Goal: Find specific page/section: Find specific page/section

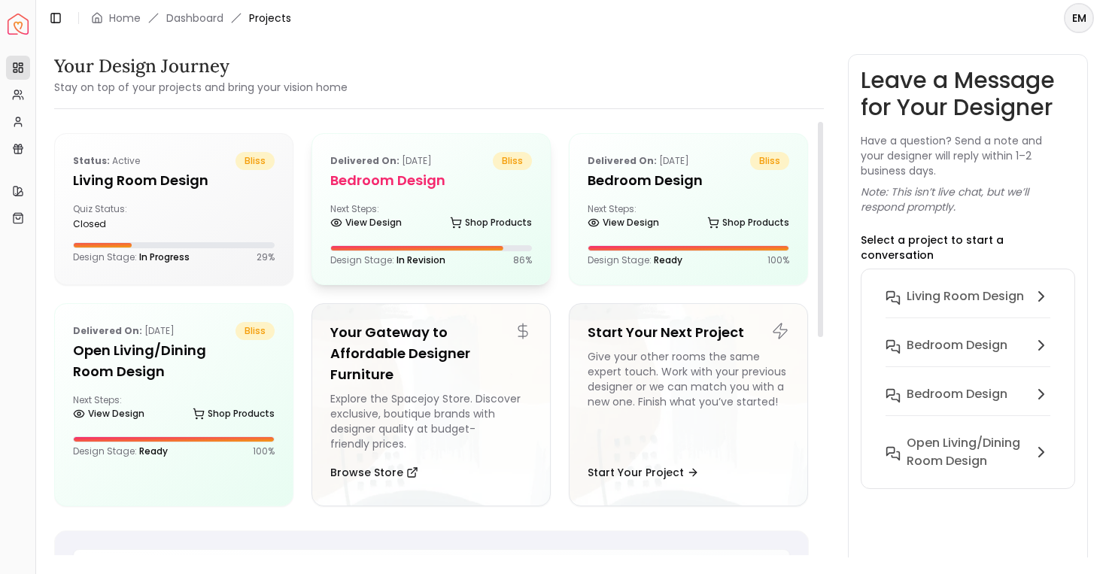
click at [357, 172] on h5 "Bedroom design" at bounding box center [431, 180] width 202 height 21
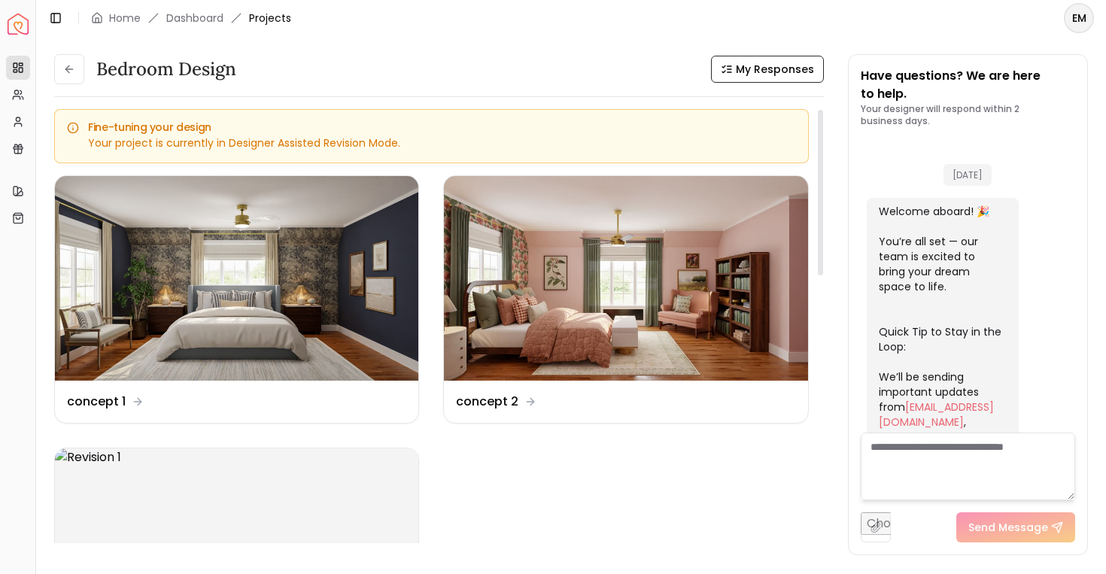
scroll to position [2659, 0]
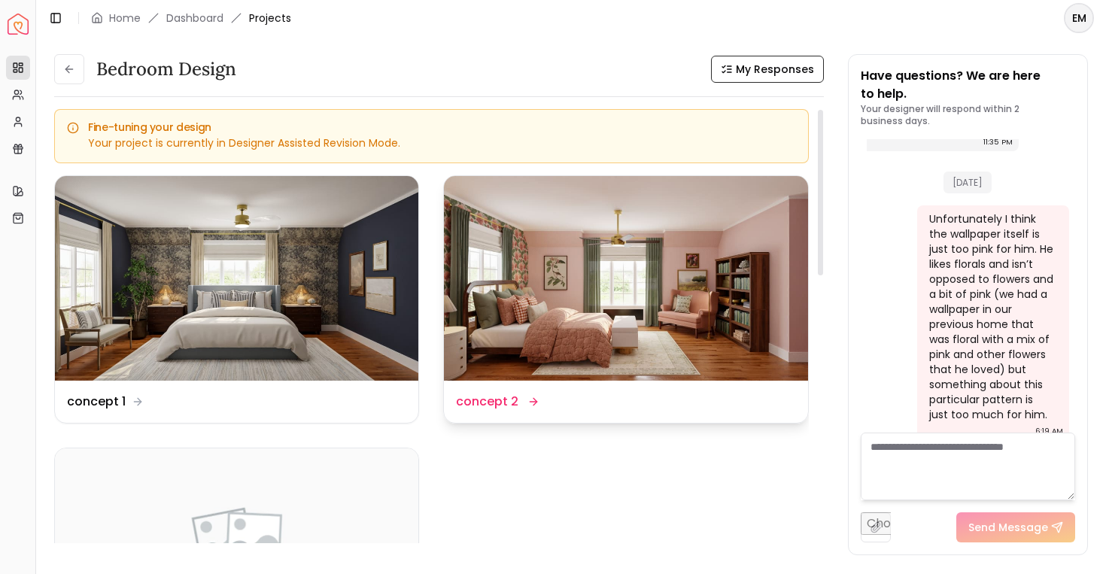
click at [519, 313] on img at bounding box center [625, 278] width 363 height 205
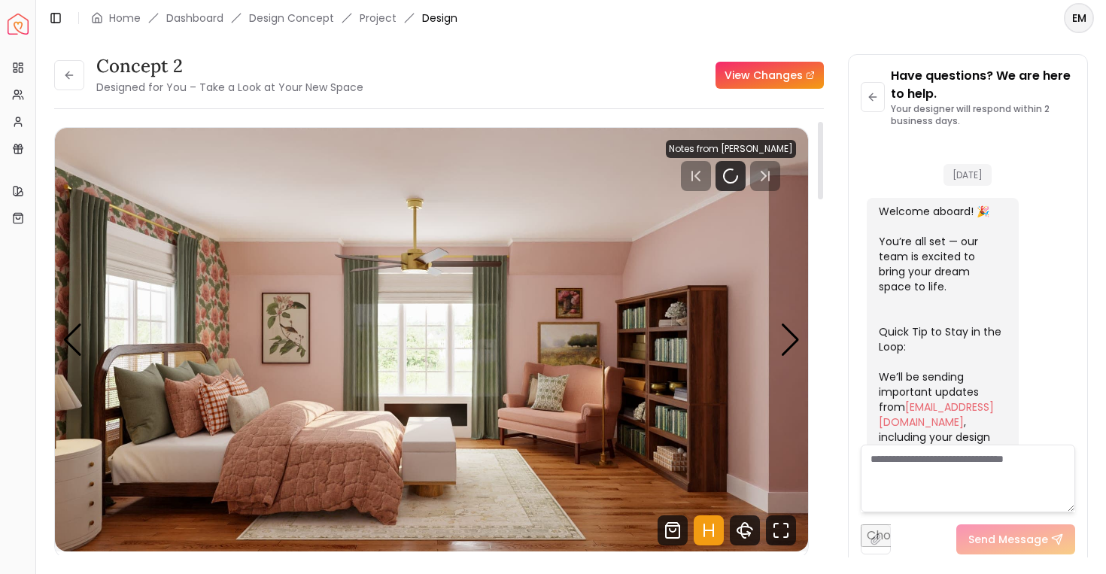
scroll to position [2647, 0]
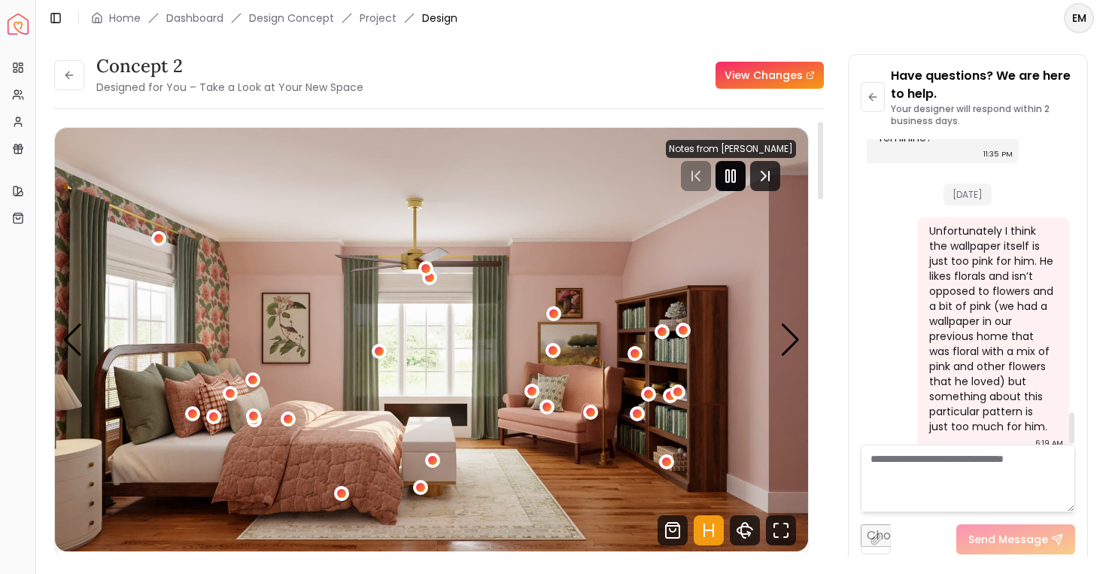
click at [735, 179] on rect "Pause" at bounding box center [733, 176] width 3 height 12
click at [704, 535] on icon "Hotspots Toggle" at bounding box center [704, 530] width 0 height 12
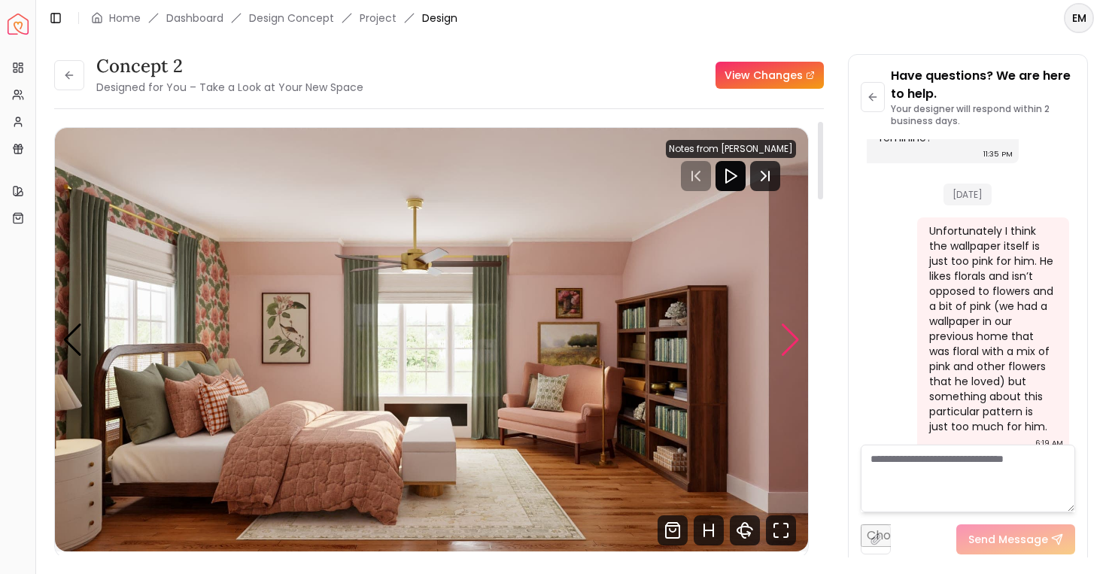
click at [800, 336] on div "Next slide" at bounding box center [790, 340] width 20 height 33
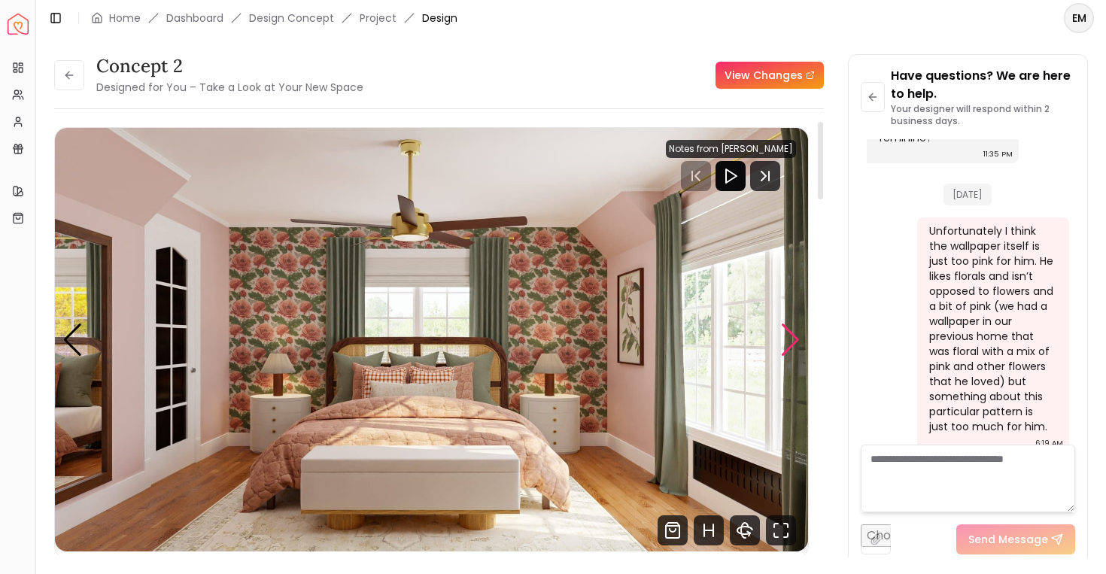
click at [800, 336] on div "Next slide" at bounding box center [790, 340] width 20 height 33
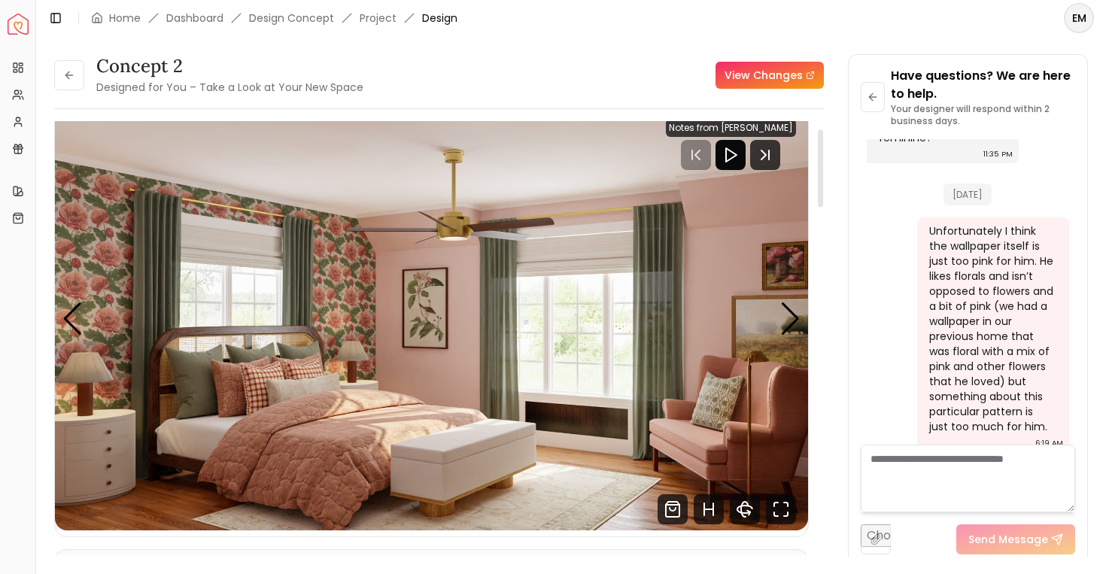
scroll to position [20, 0]
click at [783, 318] on div "Next slide" at bounding box center [790, 319] width 20 height 33
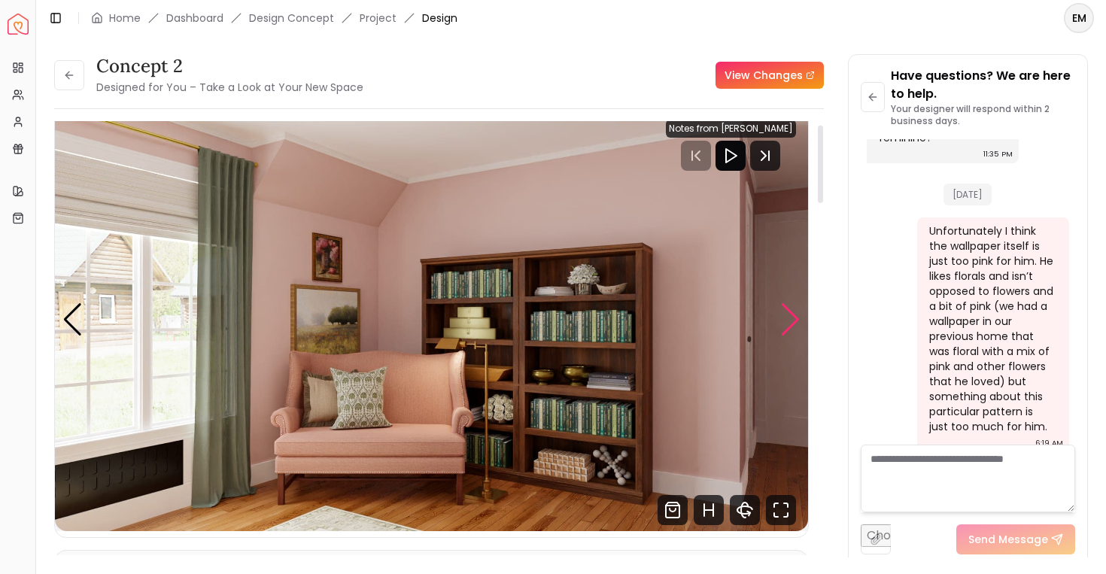
click at [783, 318] on div "Next slide" at bounding box center [790, 319] width 20 height 33
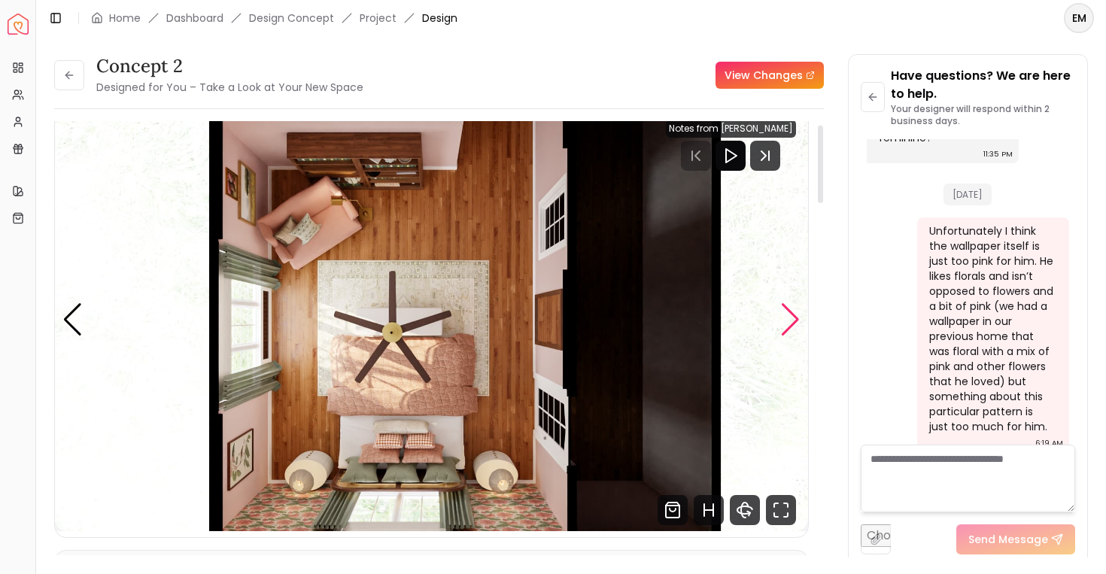
click at [783, 318] on div "Next slide" at bounding box center [790, 319] width 20 height 33
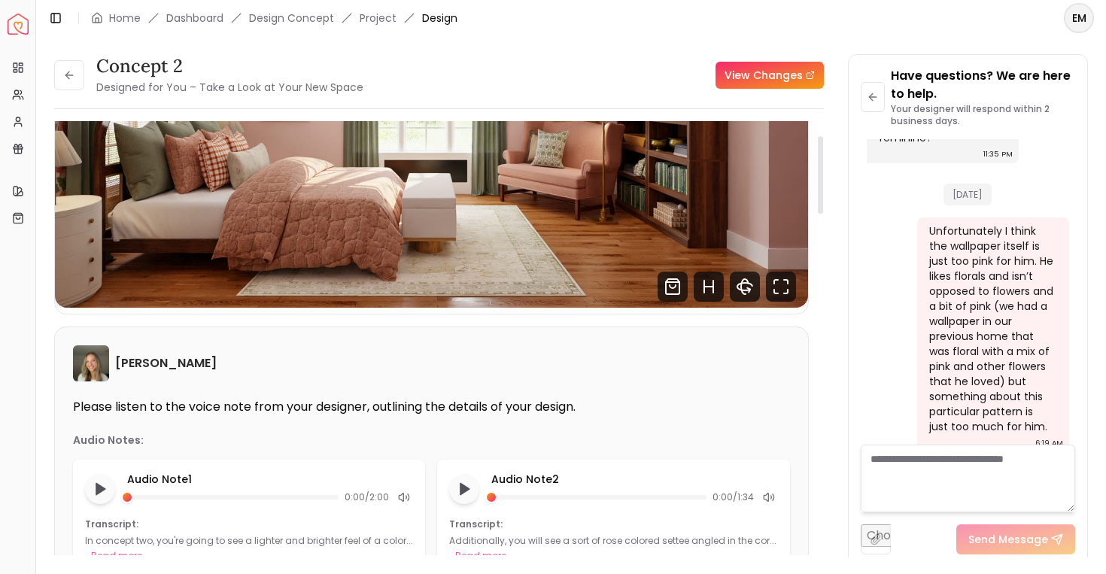
scroll to position [0, 0]
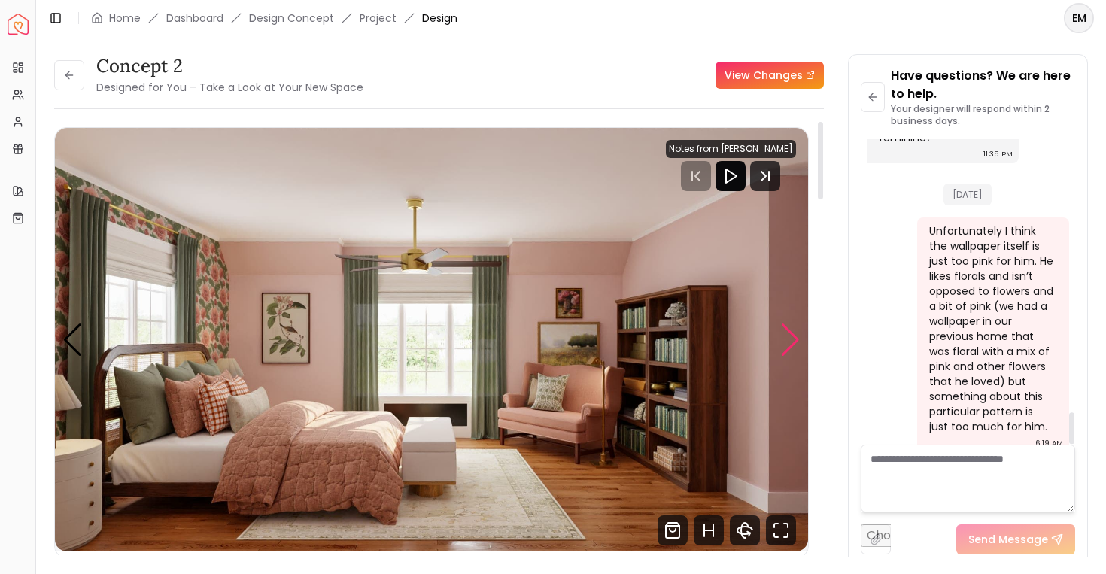
click at [786, 338] on div "Next slide" at bounding box center [790, 340] width 20 height 33
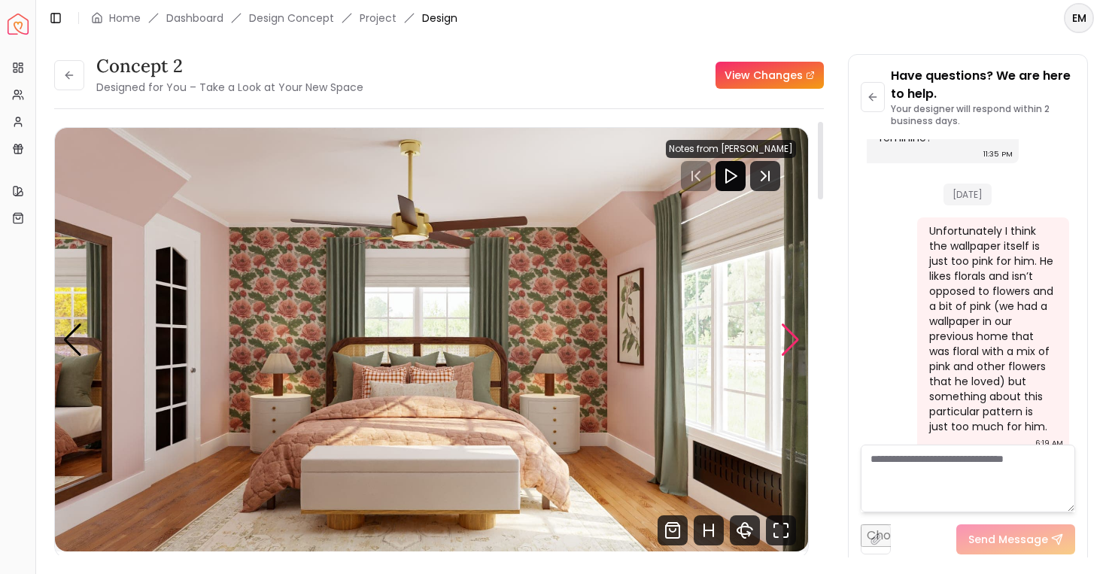
click at [786, 338] on div "Next slide" at bounding box center [790, 340] width 20 height 33
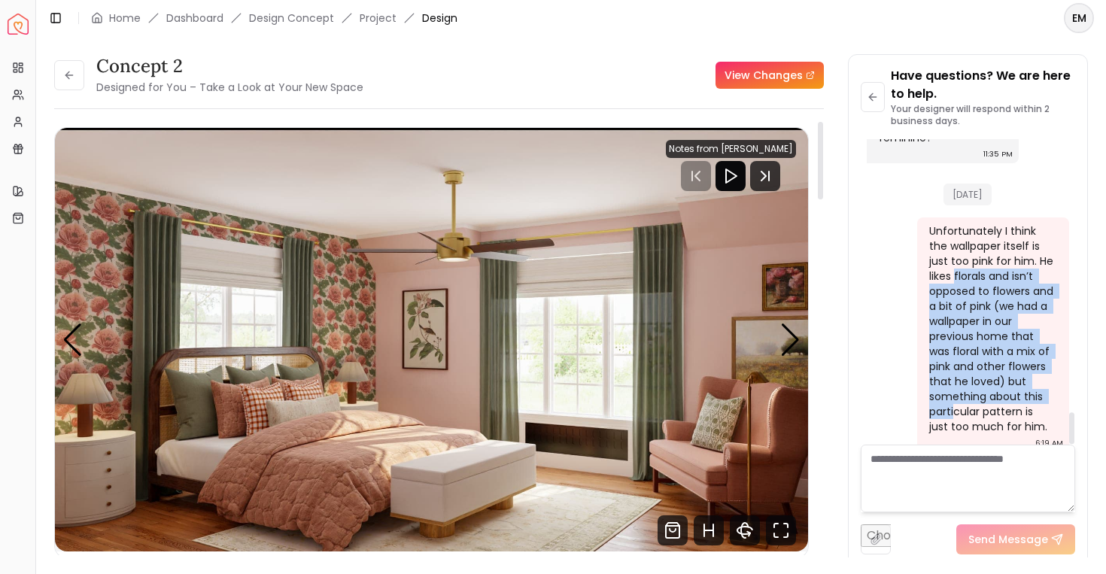
drag, startPoint x: 956, startPoint y: 312, endPoint x: 953, endPoint y: 401, distance: 89.6
click at [955, 401] on div "Unfortunately I think the wallpaper itself is just too pink for him. He likes f…" at bounding box center [991, 328] width 125 height 211
click at [953, 401] on div "Unfortunately I think the wallpaper itself is just too pink for him. He likes f…" at bounding box center [991, 328] width 125 height 211
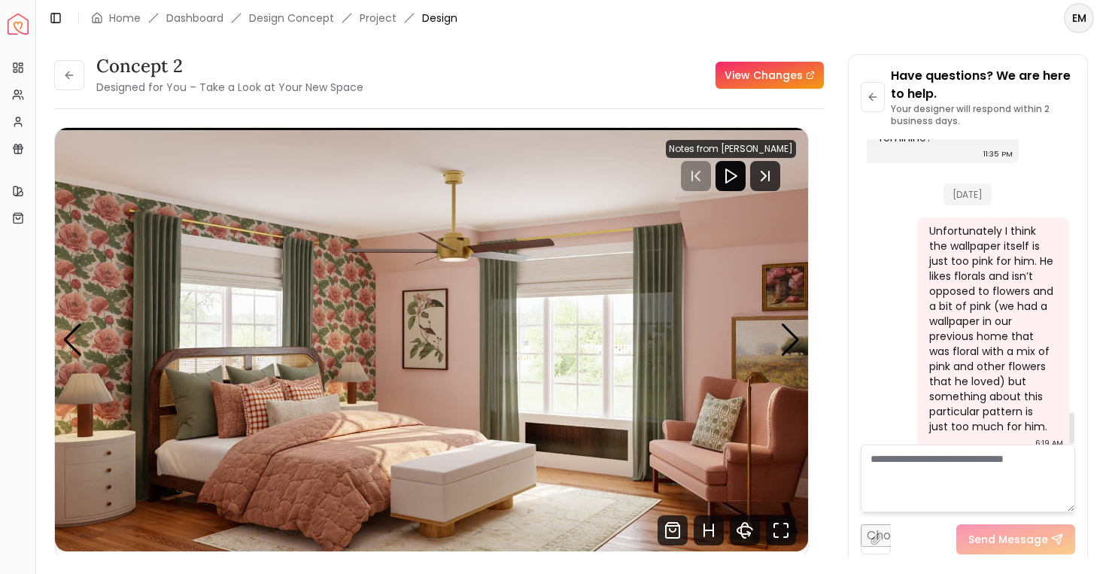
click at [953, 401] on div "Unfortunately I think the wallpaper itself is just too pink for him. He likes f…" at bounding box center [991, 328] width 125 height 211
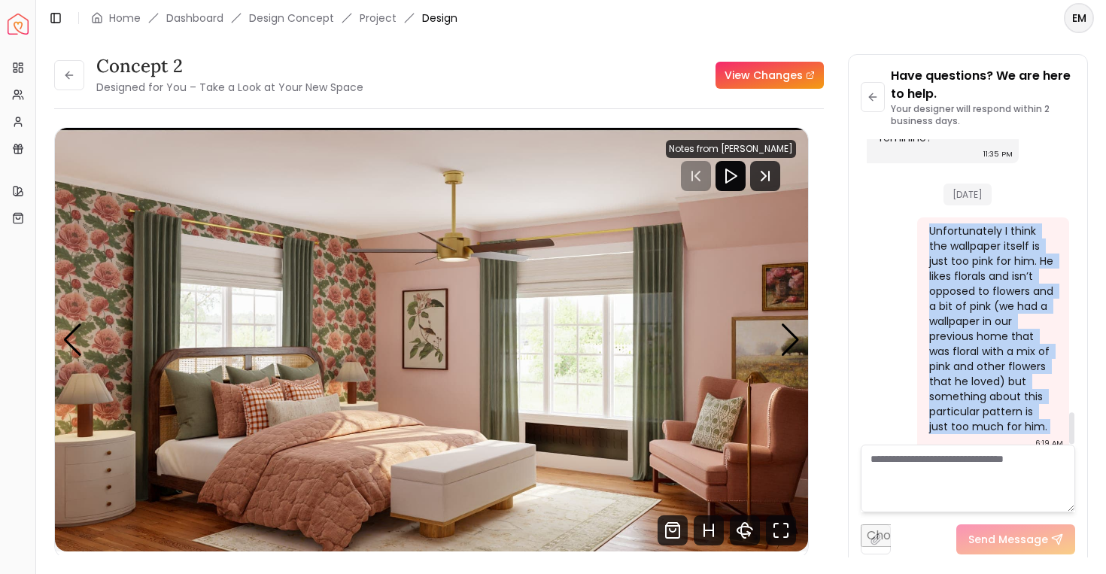
click at [953, 401] on div "Unfortunately I think the wallpaper itself is just too pink for him. He likes f…" at bounding box center [991, 328] width 125 height 211
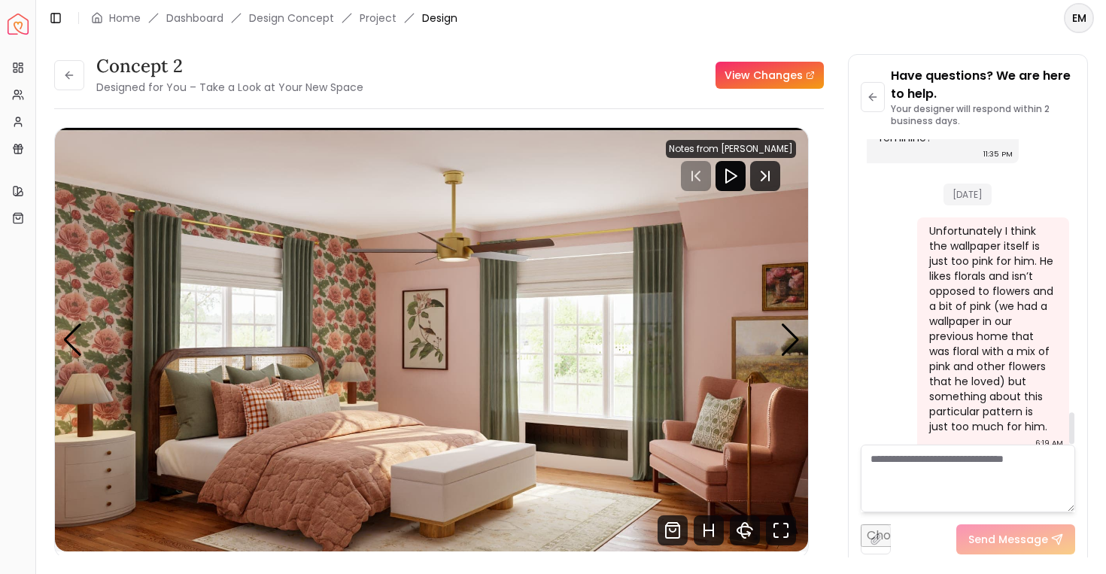
click at [1040, 382] on div "Unfortunately I think the wallpaper itself is just too pink for him. He likes f…" at bounding box center [991, 328] width 125 height 211
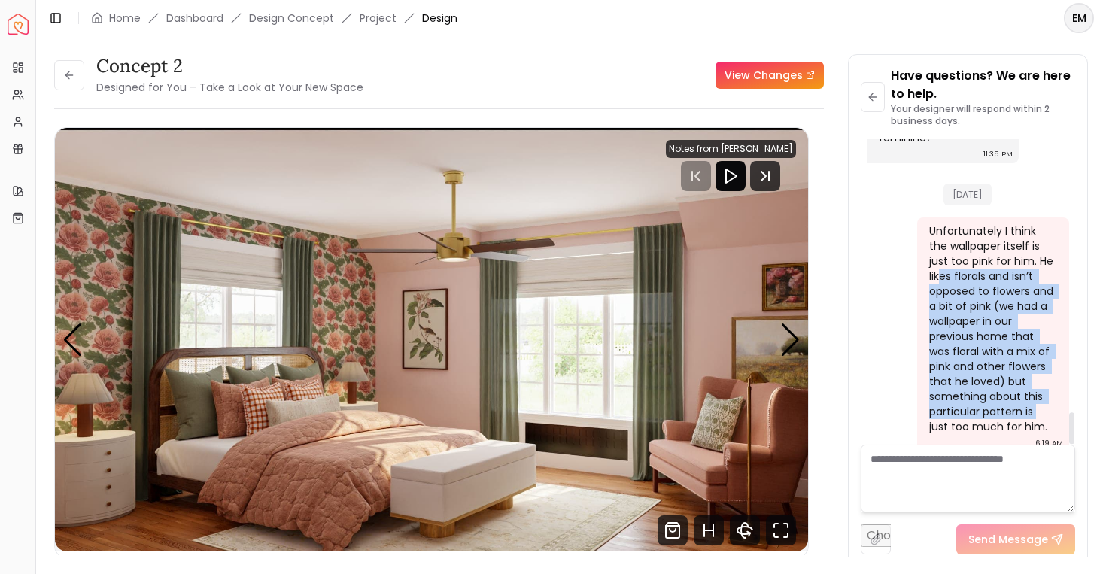
drag, startPoint x: 1040, startPoint y: 402, endPoint x: 936, endPoint y: 257, distance: 178.5
click at [936, 257] on div "Unfortunately I think the wallpaper itself is just too pink for him. He likes f…" at bounding box center [991, 328] width 125 height 211
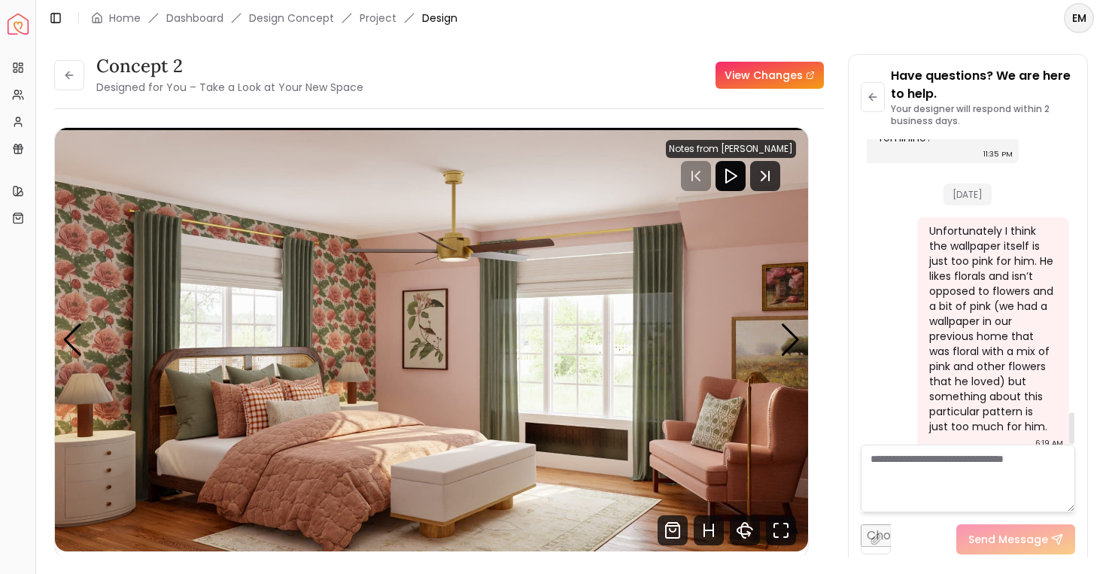
click at [936, 257] on div "Unfortunately I think the wallpaper itself is just too pink for him. He likes f…" at bounding box center [991, 328] width 125 height 211
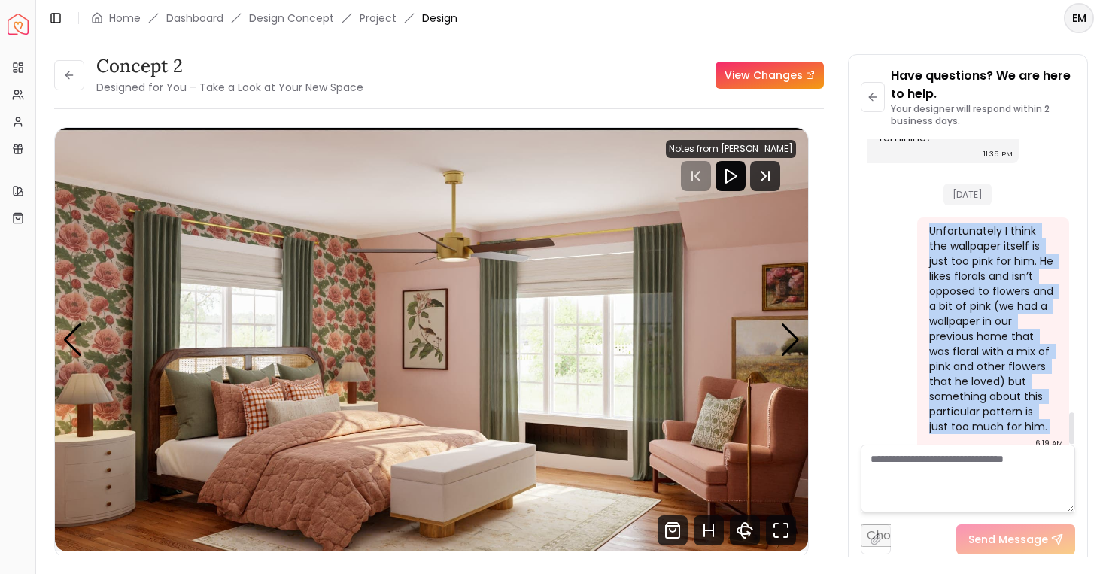
click at [936, 257] on div "Unfortunately I think the wallpaper itself is just too pink for him. He likes f…" at bounding box center [991, 328] width 125 height 211
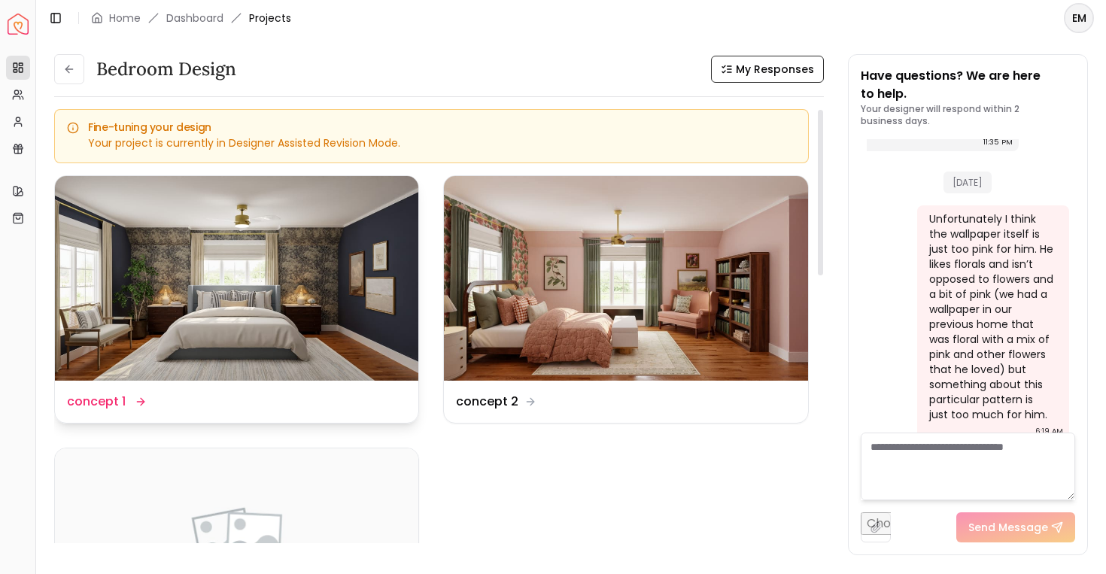
scroll to position [1, 0]
